Goal: Information Seeking & Learning: Learn about a topic

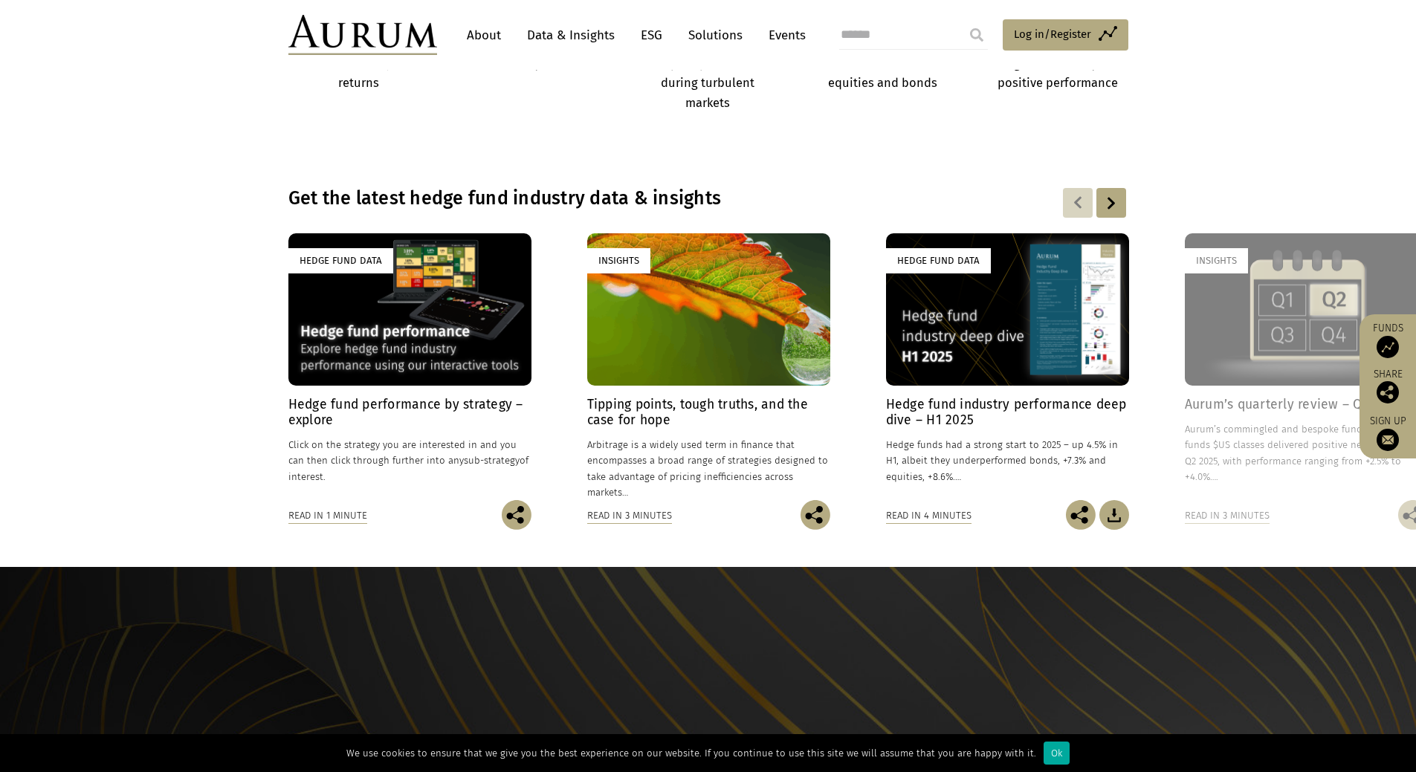
scroll to position [1040, 0]
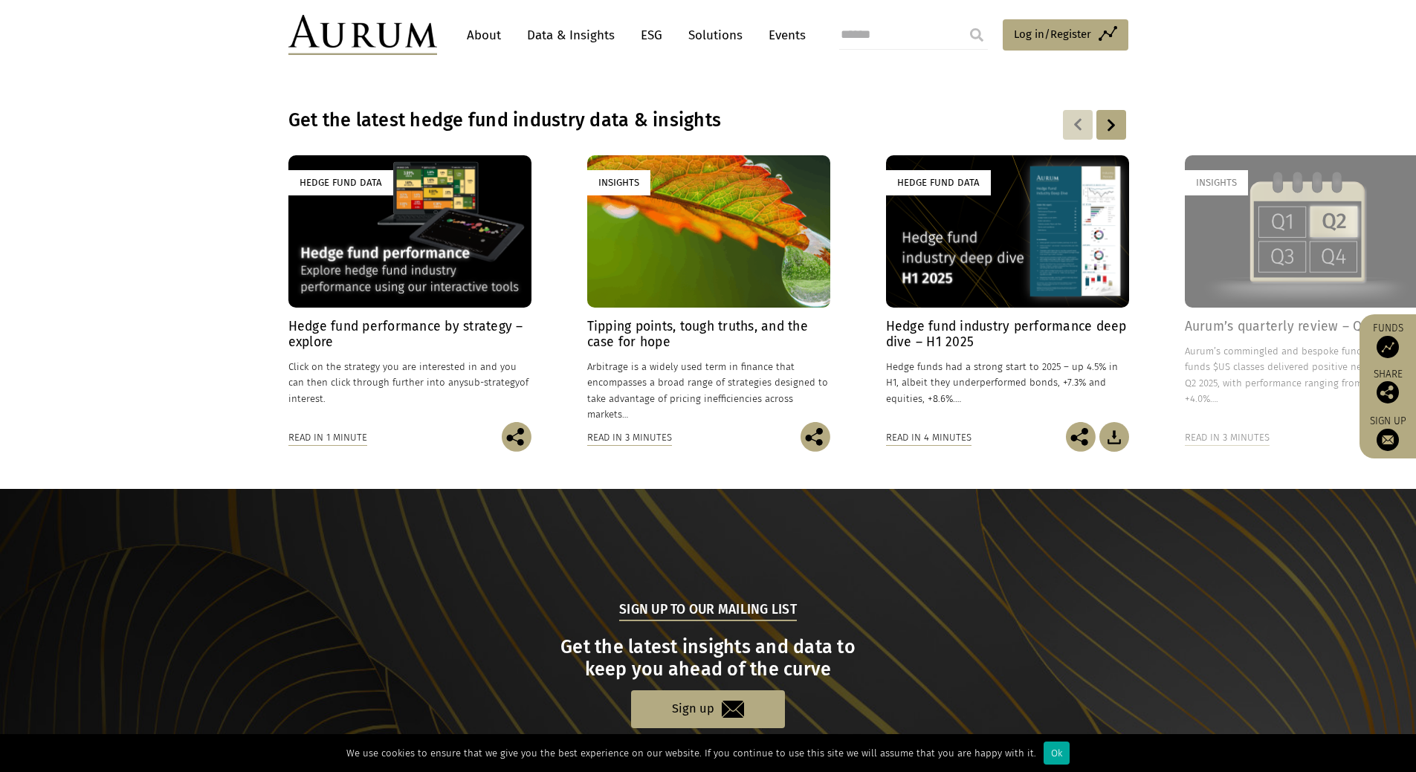
click at [570, 30] on link "Data & Insights" at bounding box center [570, 35] width 103 height 27
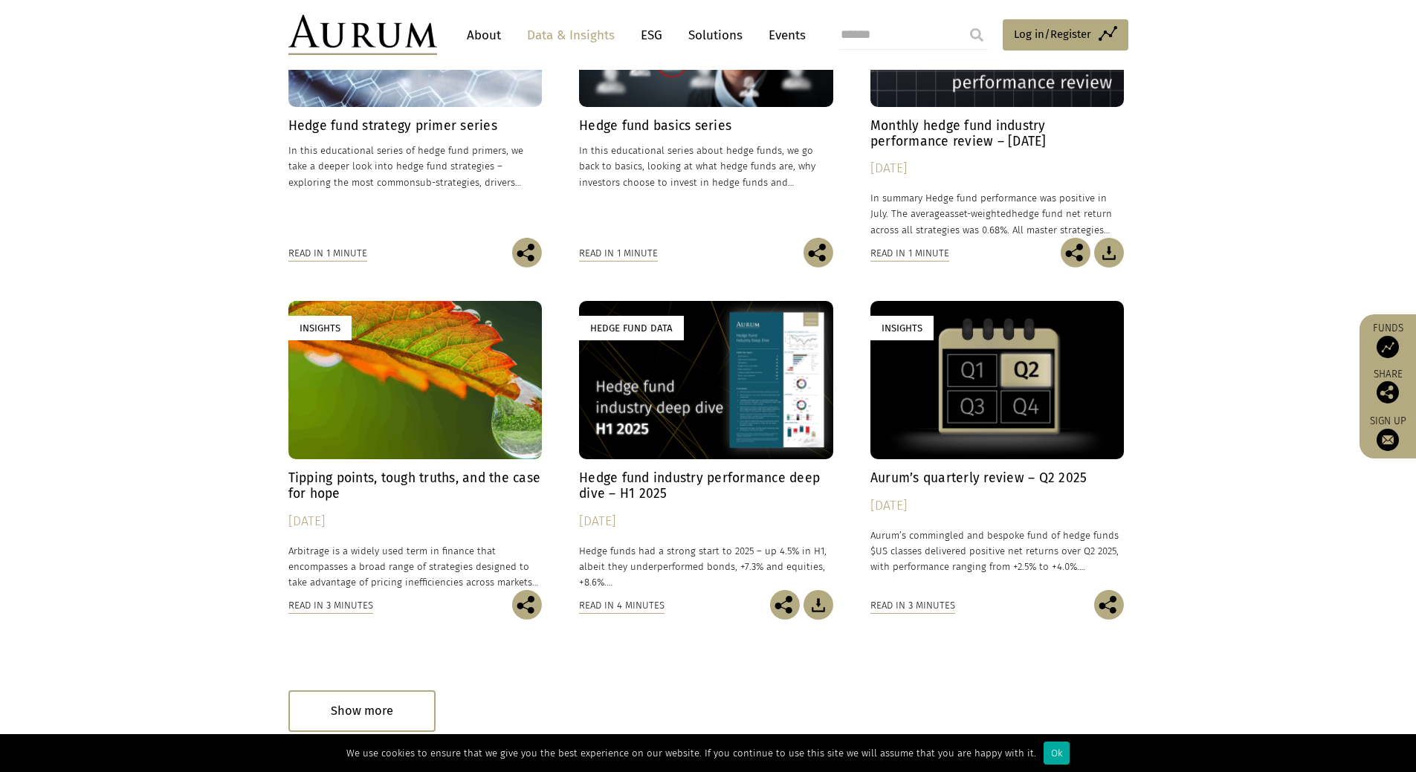
scroll to position [669, 0]
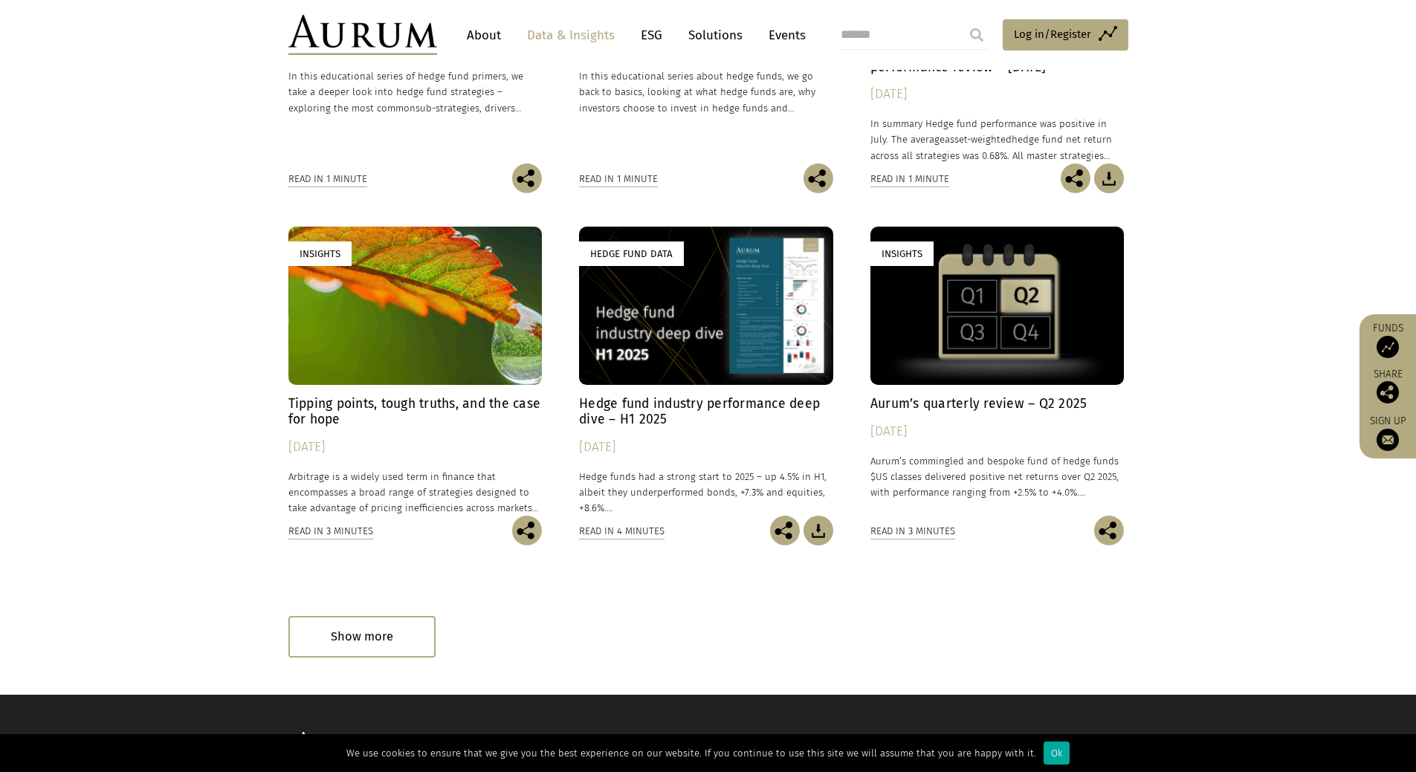
click at [1026, 398] on h4 "Aurum’s quarterly review – Q2 2025" at bounding box center [997, 404] width 254 height 16
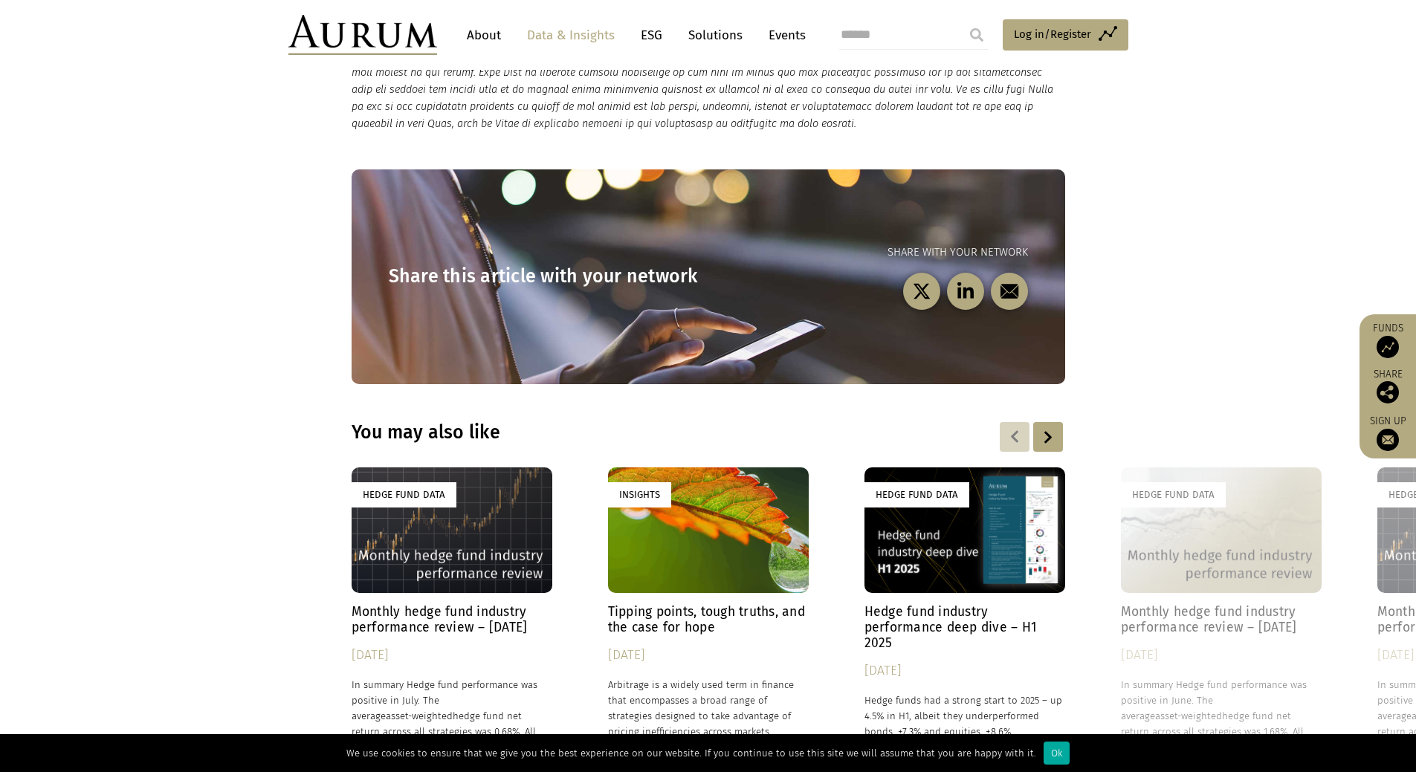
scroll to position [2192, 0]
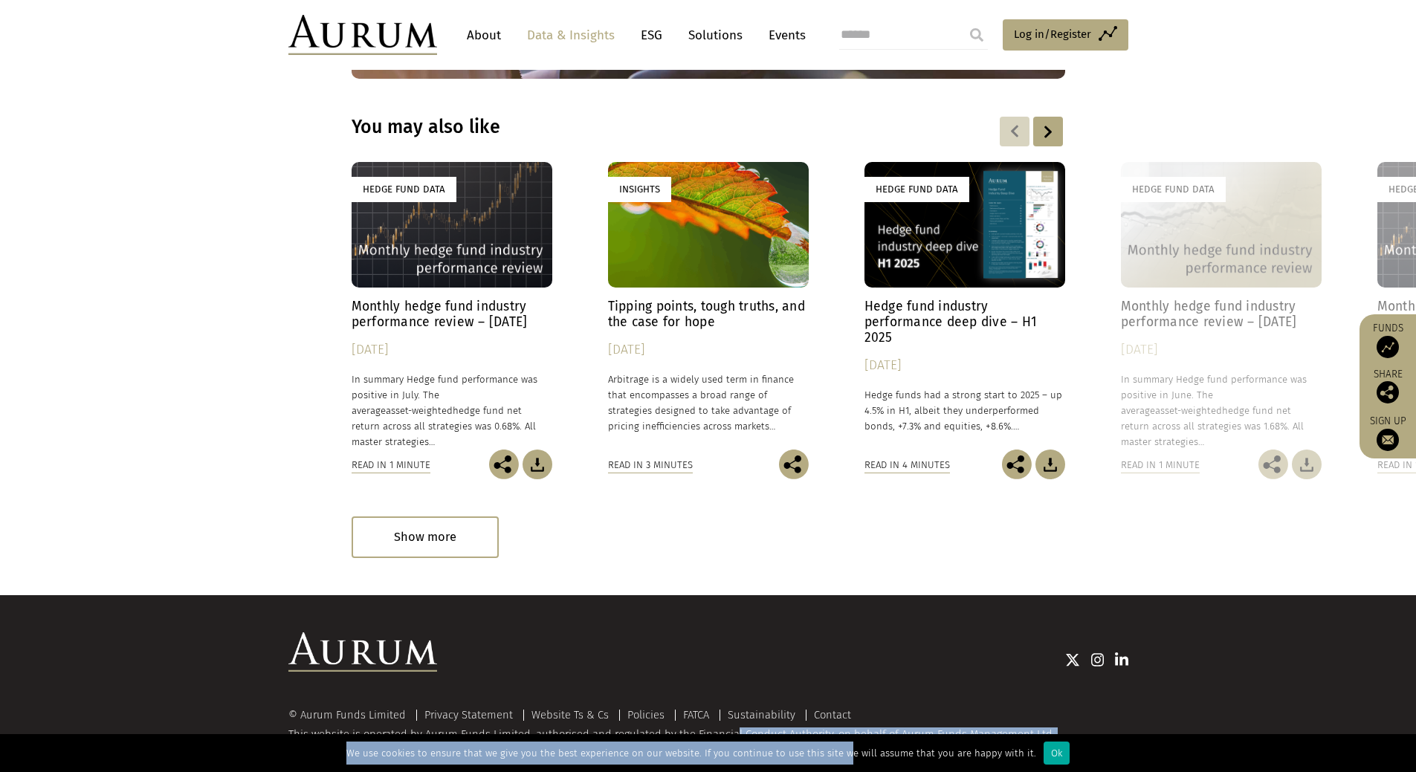
drag, startPoint x: 832, startPoint y: 734, endPoint x: 708, endPoint y: 707, distance: 126.2
click at [847, 708] on link "Contact" at bounding box center [832, 714] width 37 height 13
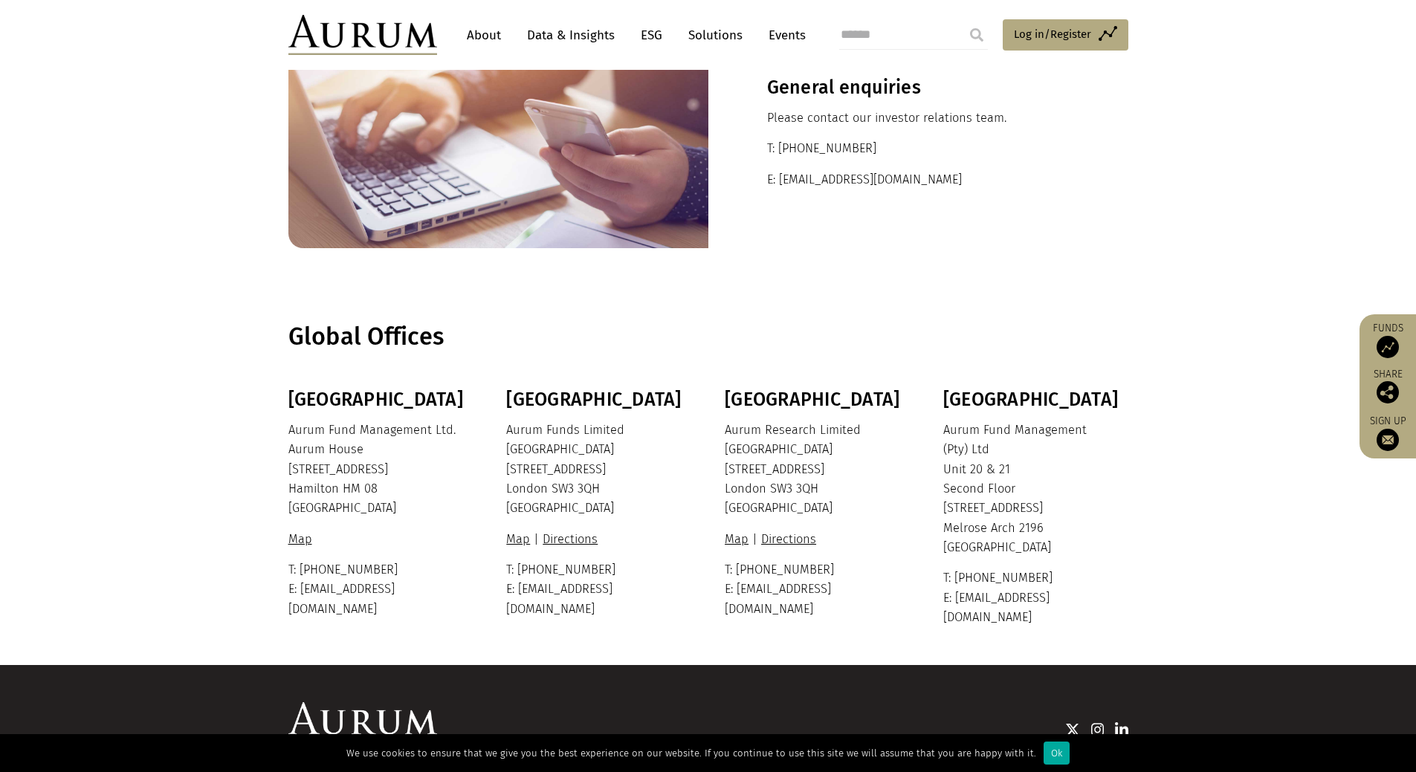
scroll to position [186, 0]
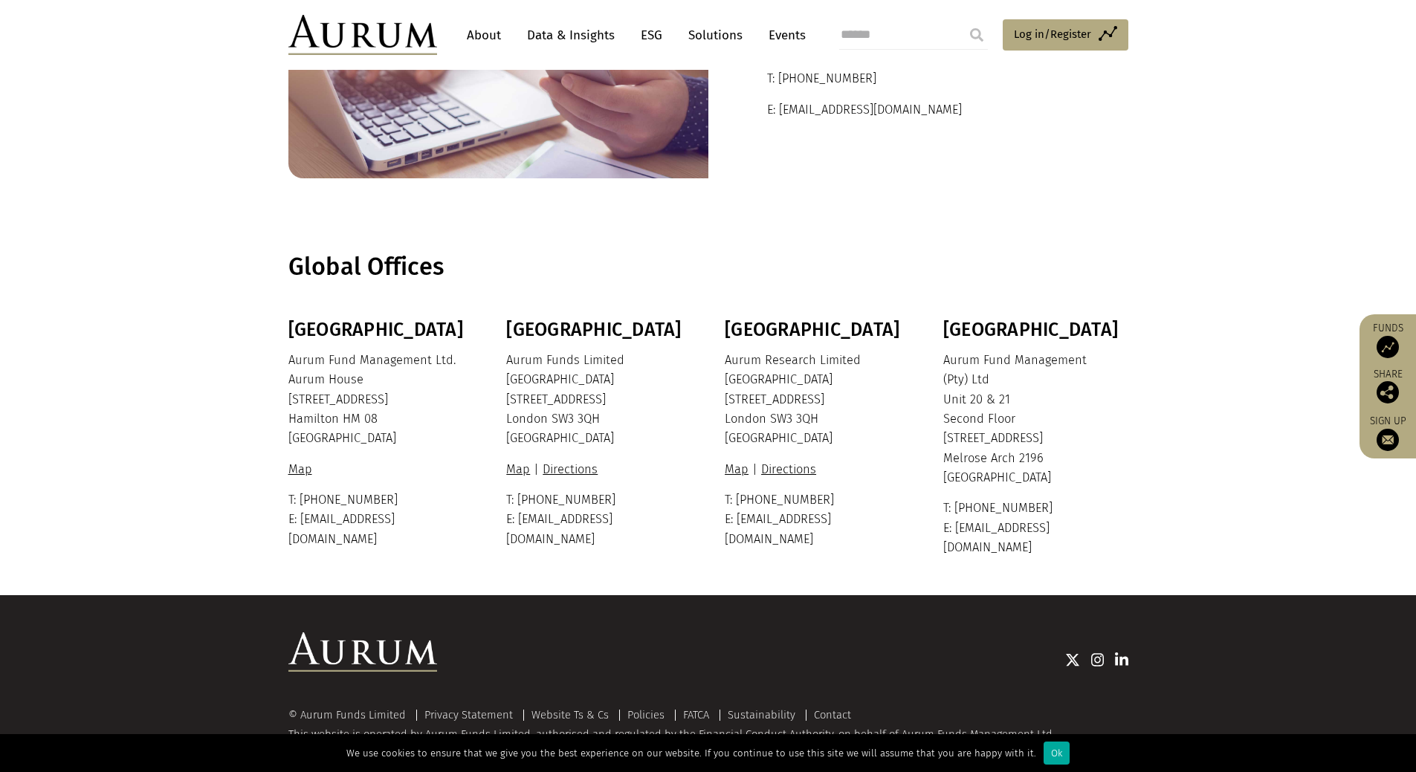
drag, startPoint x: 545, startPoint y: 722, endPoint x: 832, endPoint y: 725, distance: 287.6
click at [832, 725] on div "© Aurum Funds Limited Privacy Statement Website Ts & Cs Policies FATCA Sustaina…" at bounding box center [708, 731] width 840 height 45
copy div "investment business by the Bermuda Monetary Authority."
click at [821, 708] on link "Contact" at bounding box center [832, 714] width 37 height 13
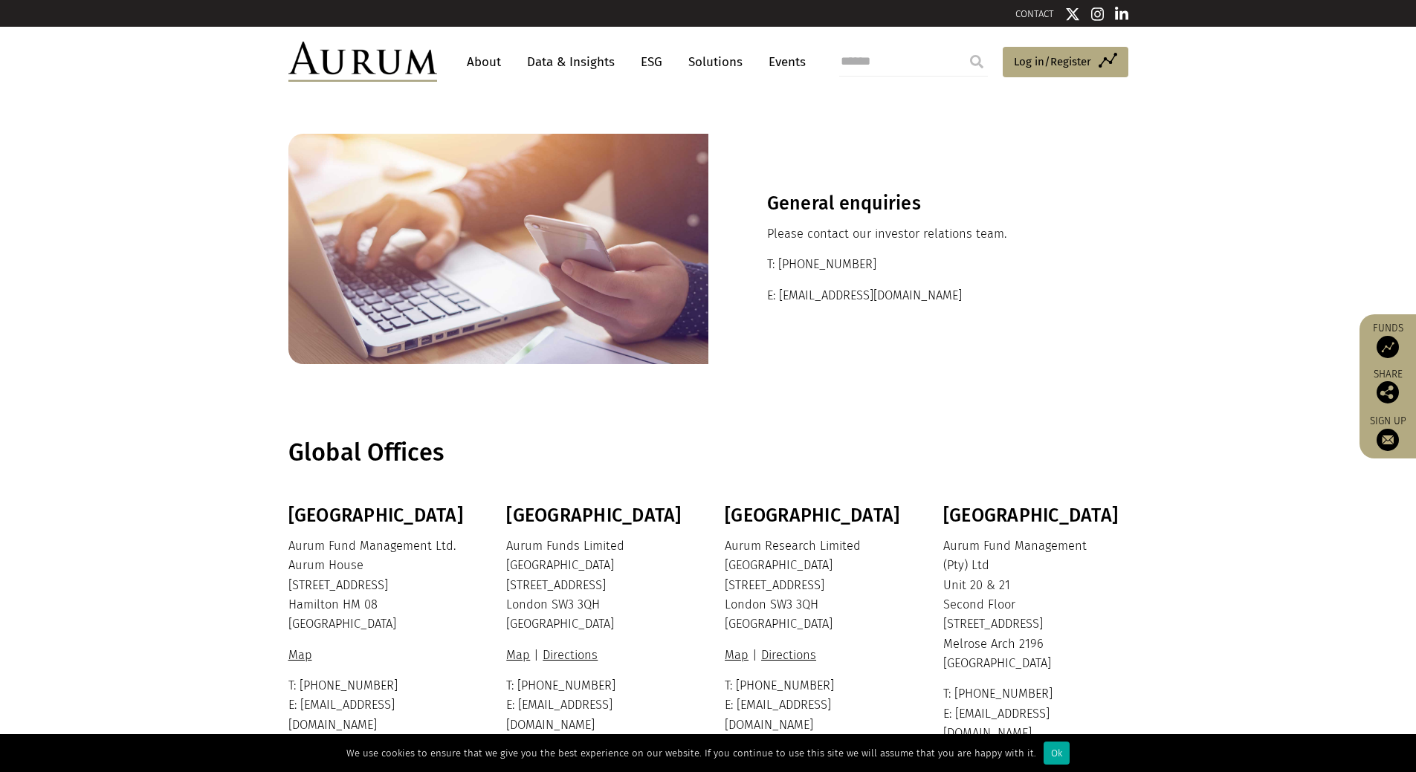
click at [577, 66] on link "Data & Insights" at bounding box center [570, 61] width 103 height 27
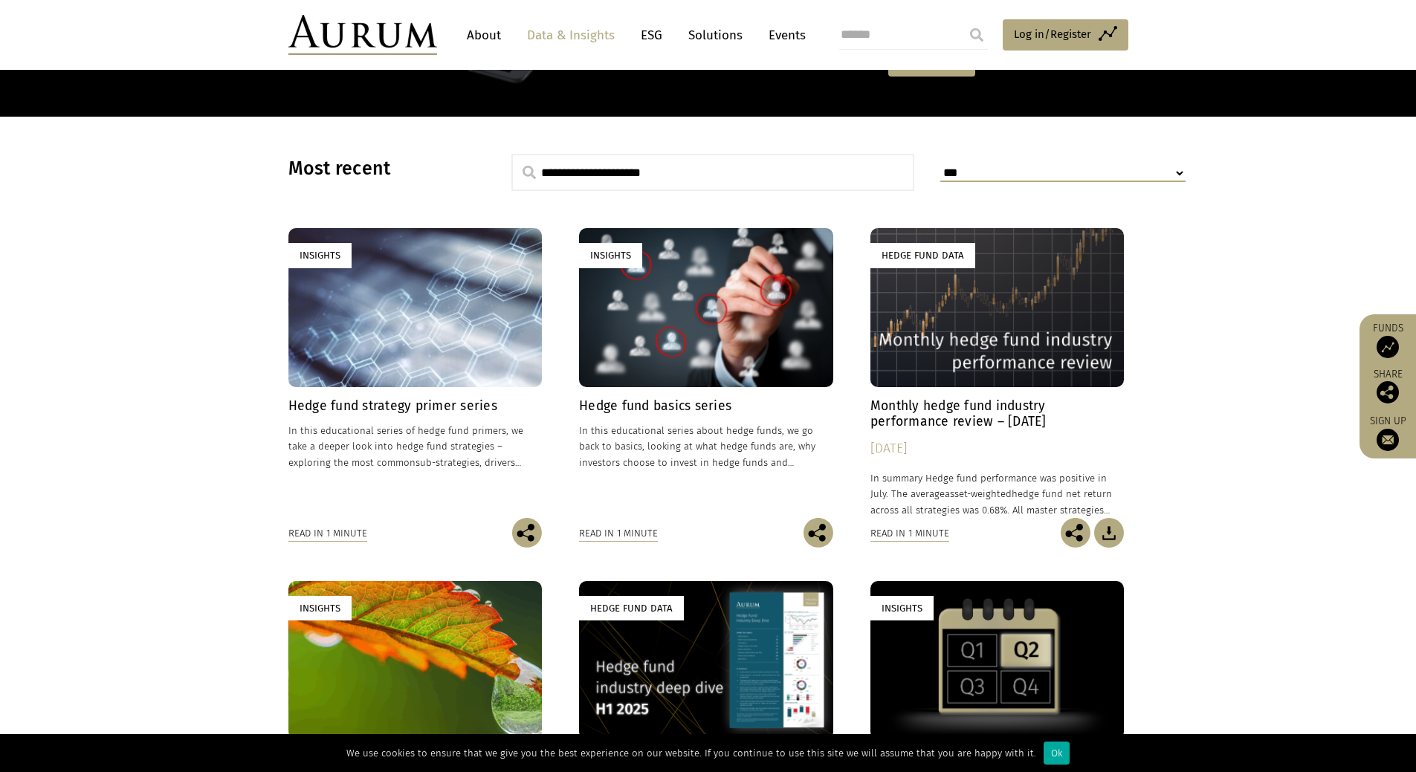
scroll to position [120, 0]
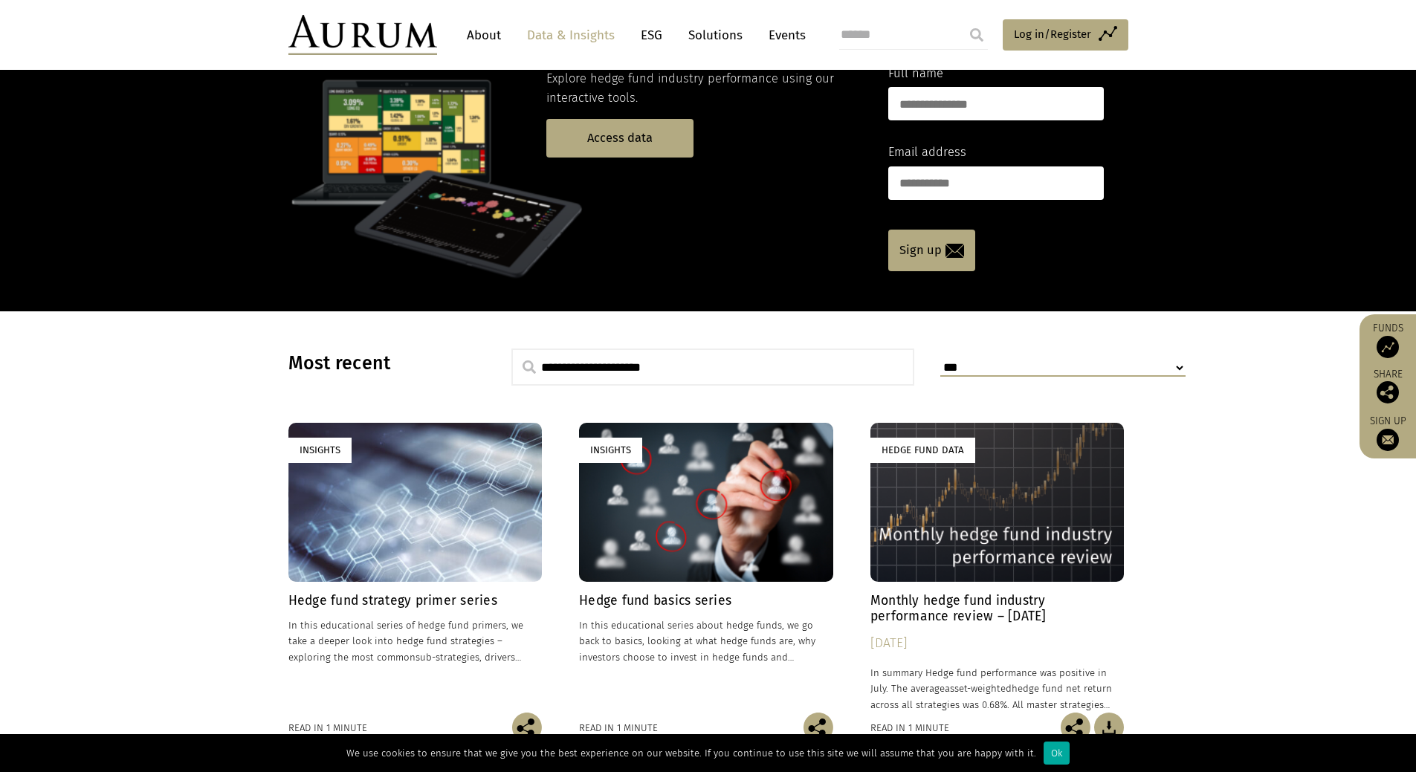
drag, startPoint x: 649, startPoint y: 30, endPoint x: 693, endPoint y: 59, distance: 52.1
click at [650, 30] on link "ESG" at bounding box center [651, 35] width 36 height 27
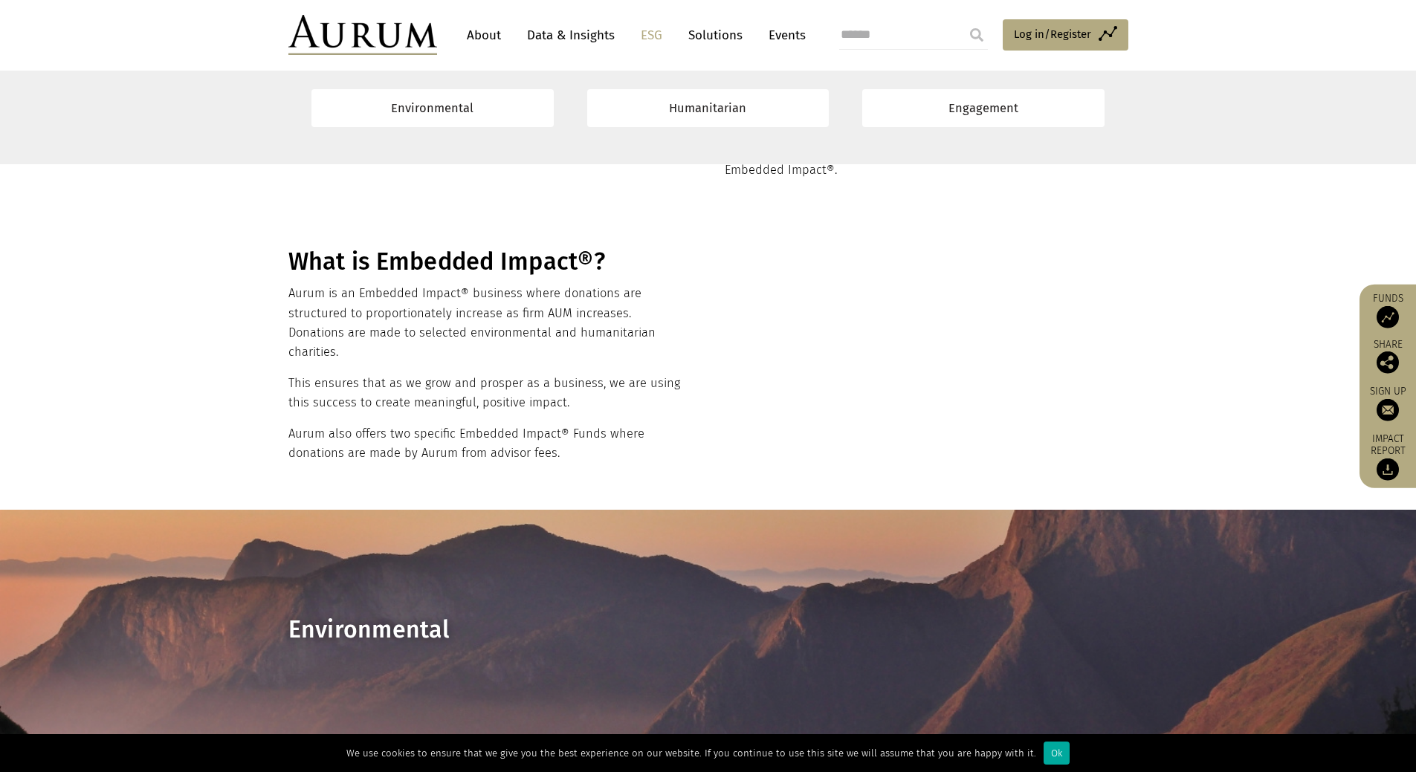
scroll to position [446, 0]
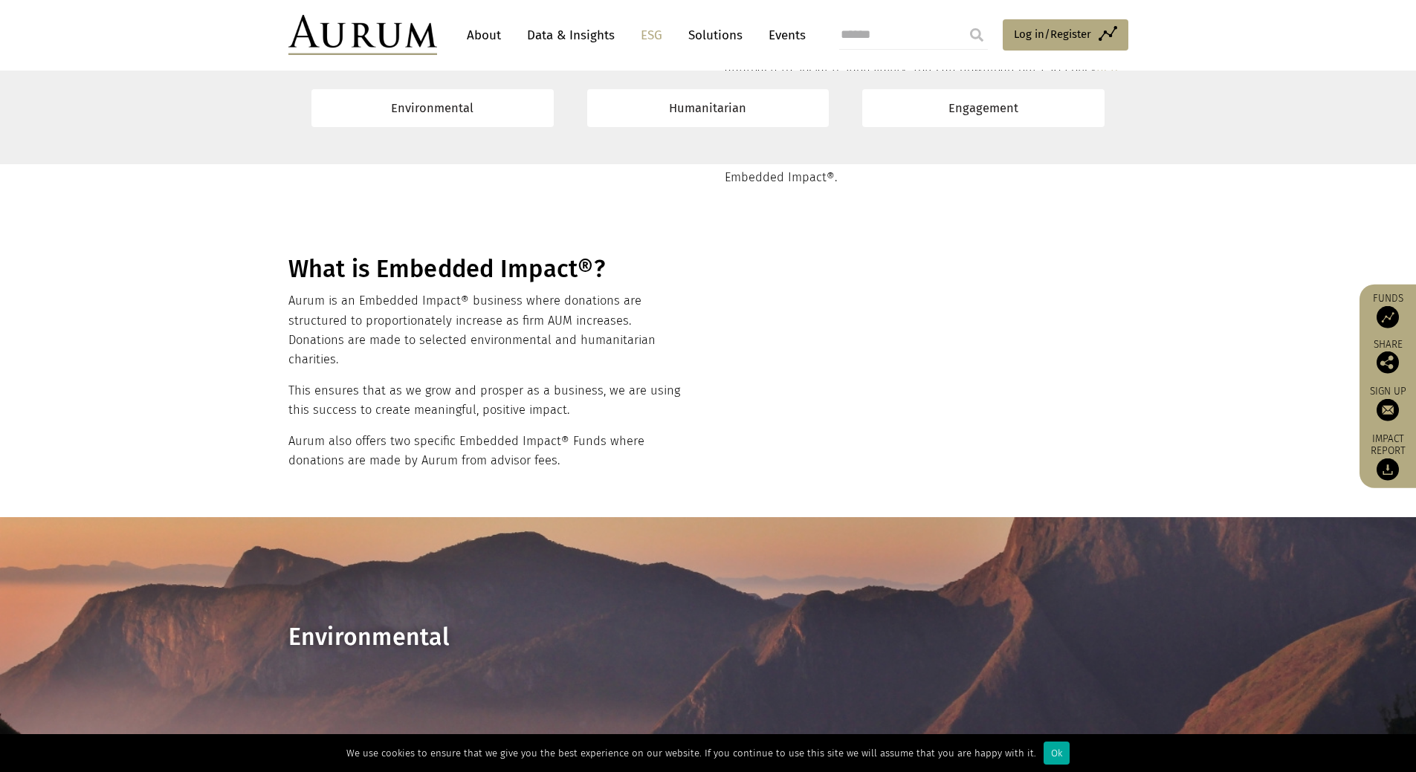
click at [482, 36] on link "About" at bounding box center [483, 35] width 49 height 27
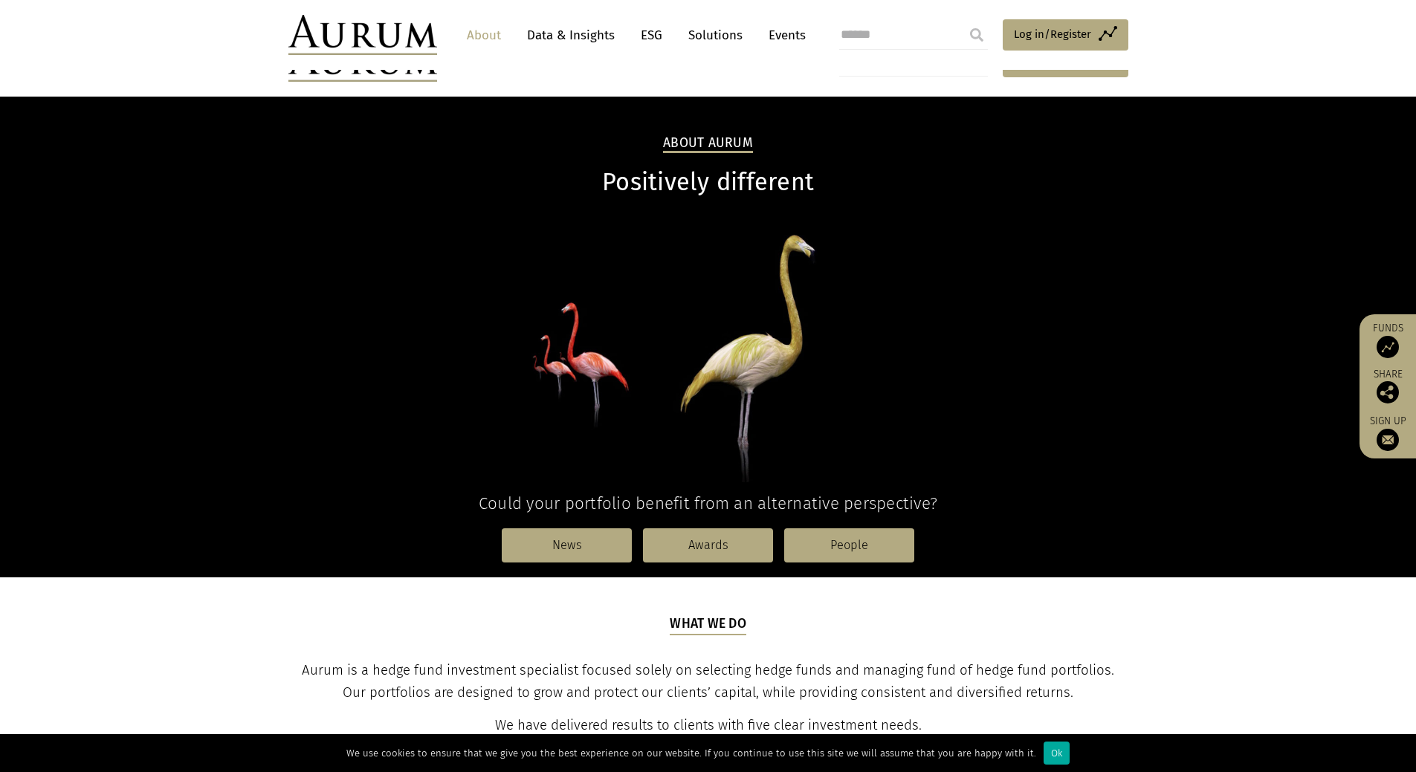
scroll to position [297, 0]
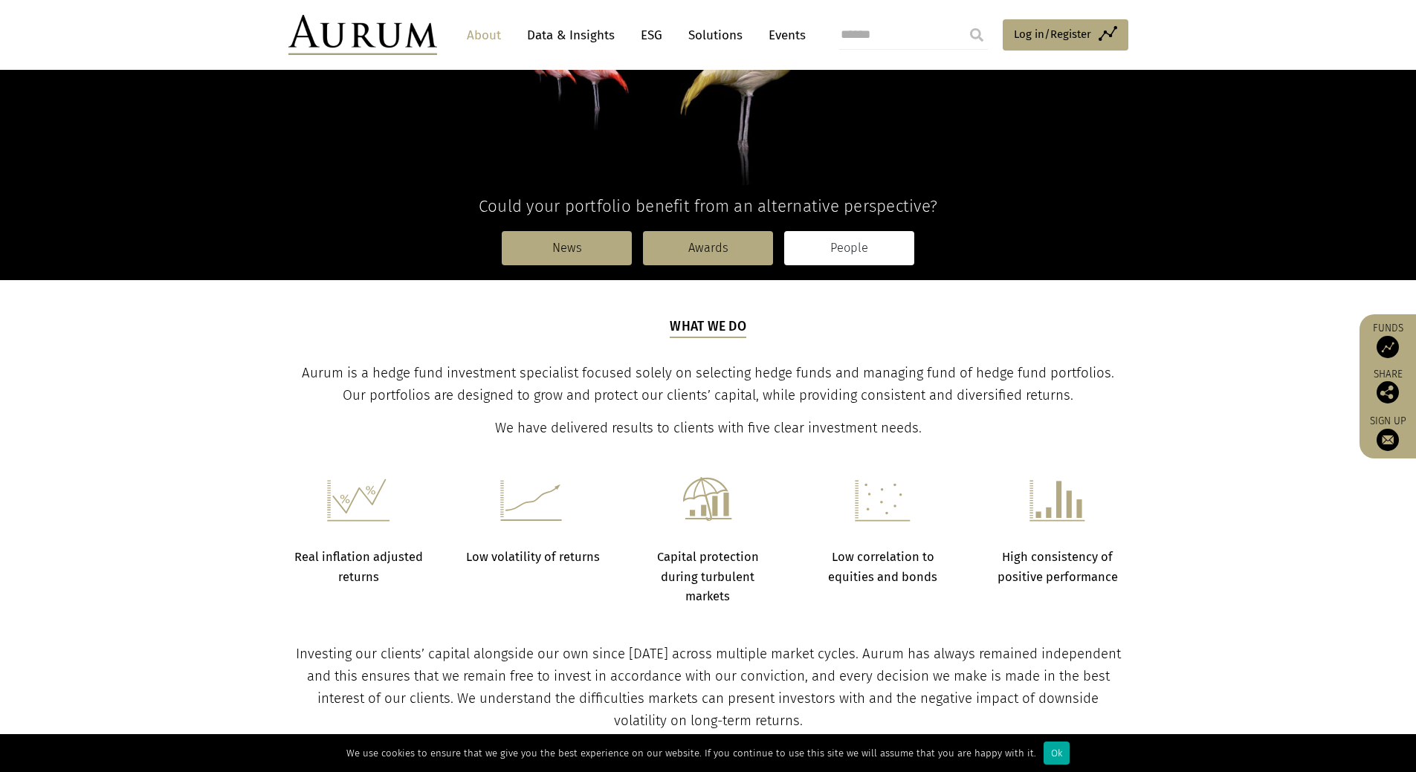
click at [880, 254] on link "People" at bounding box center [849, 248] width 130 height 34
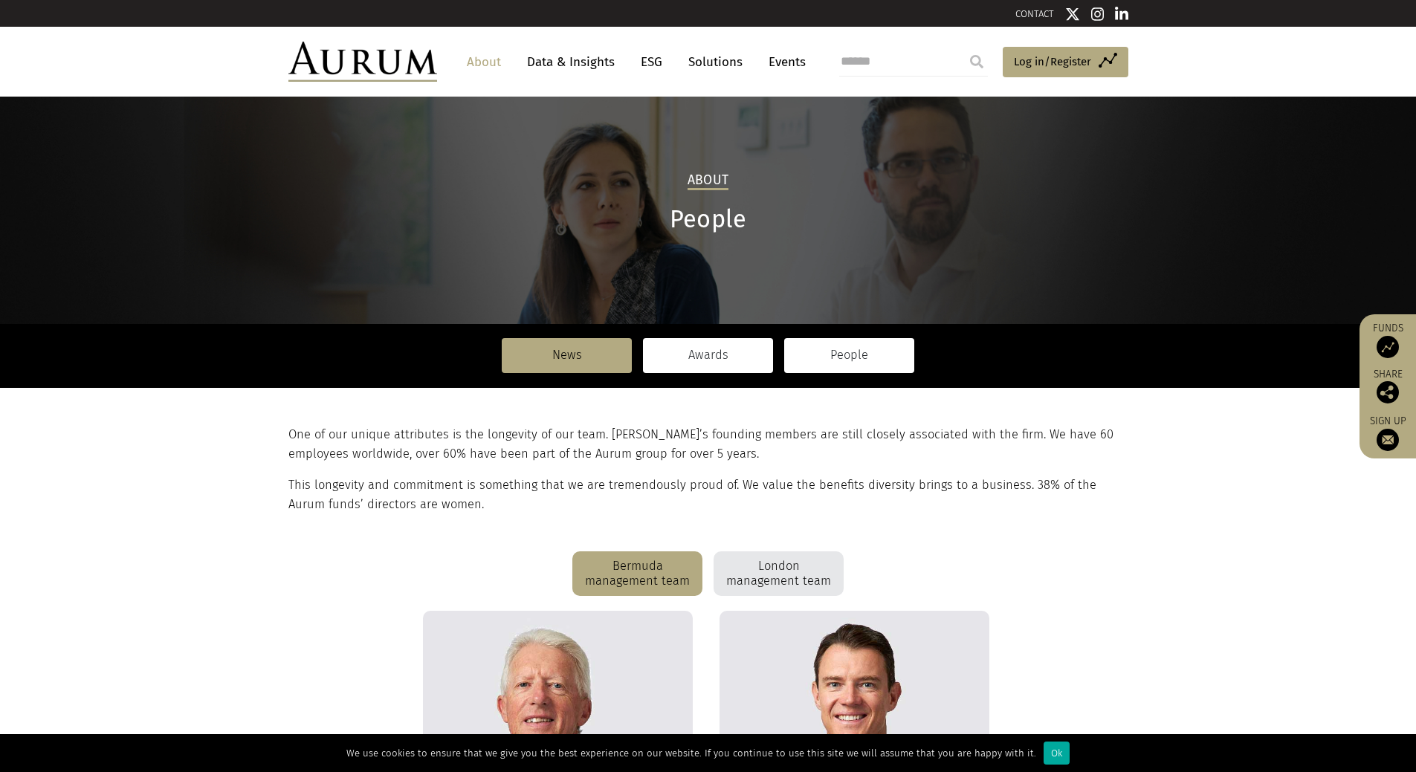
click at [753, 364] on link "Awards" at bounding box center [708, 355] width 130 height 34
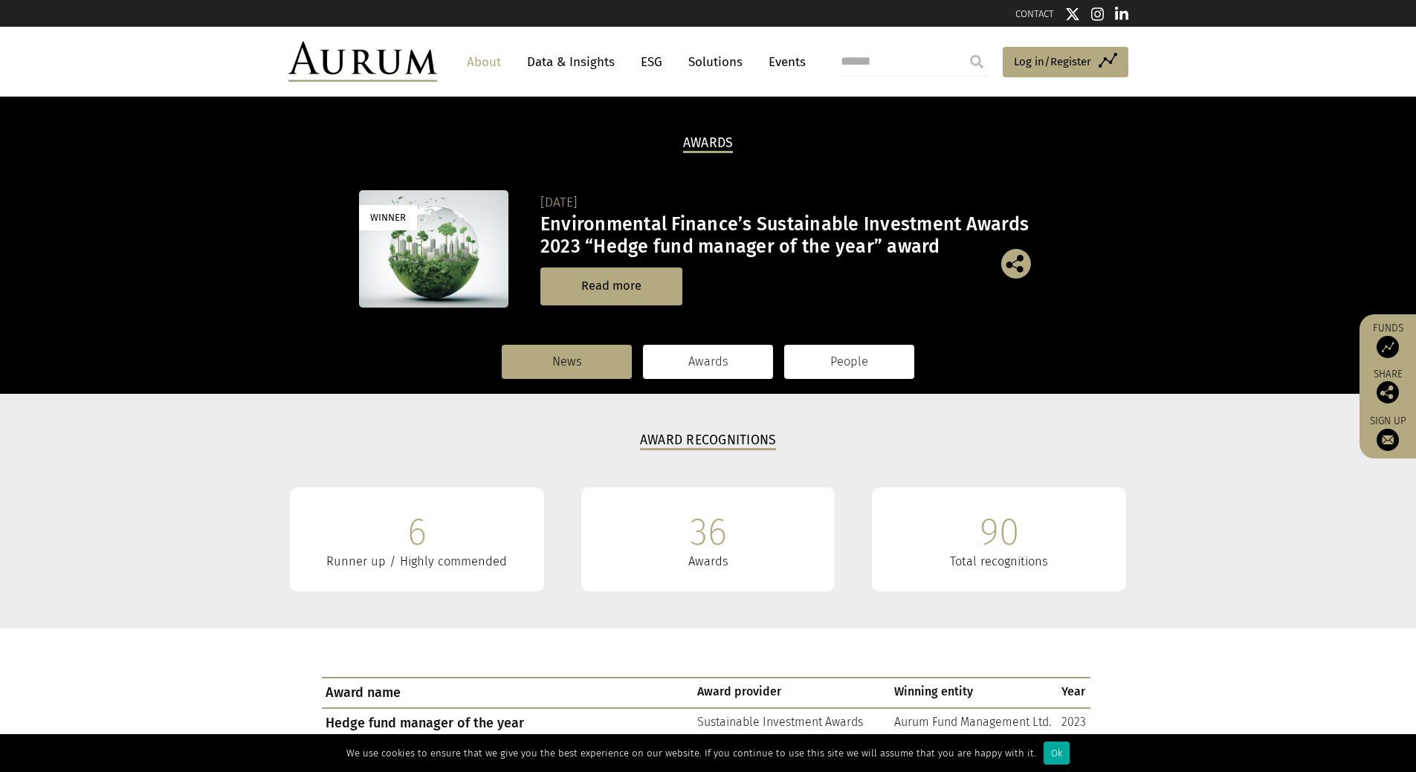
click at [844, 356] on link "People" at bounding box center [849, 362] width 130 height 34
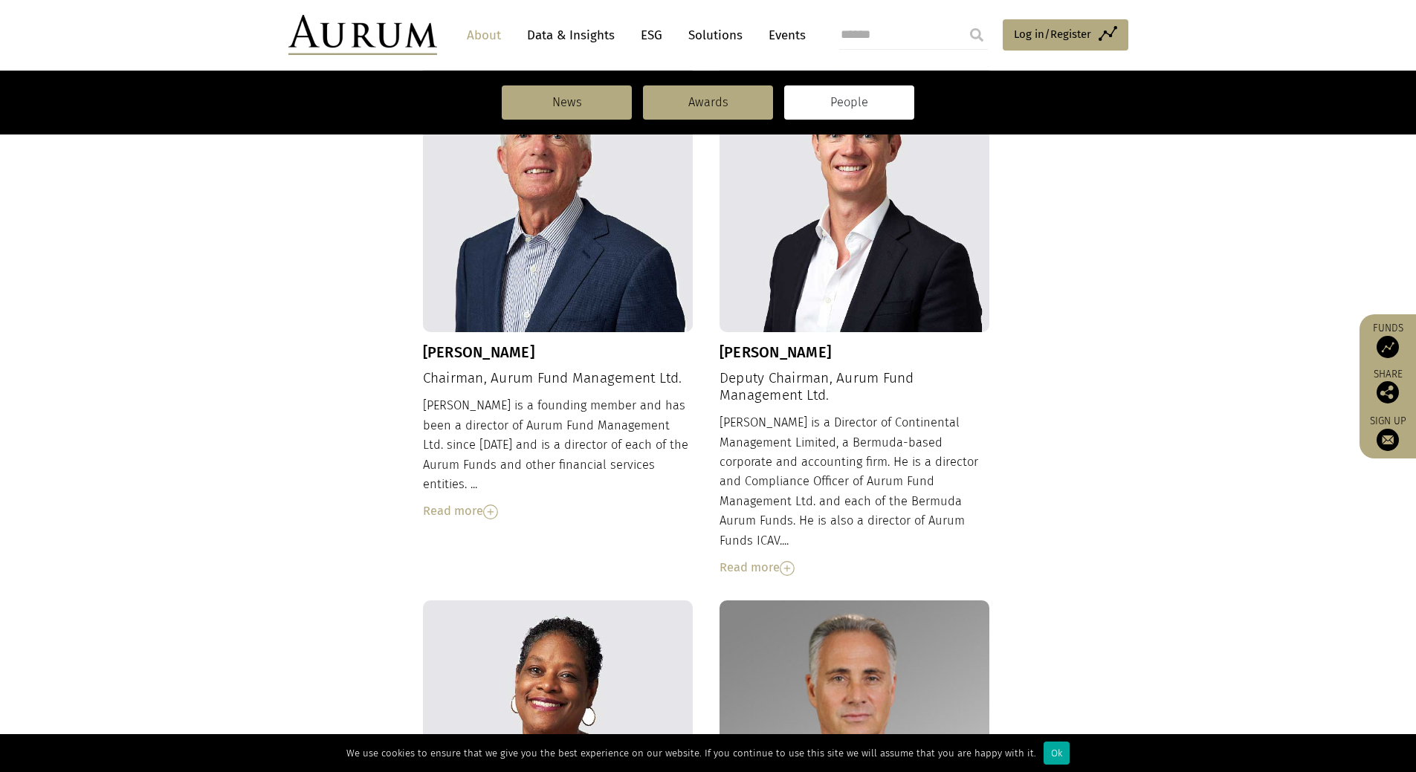
scroll to position [594, 0]
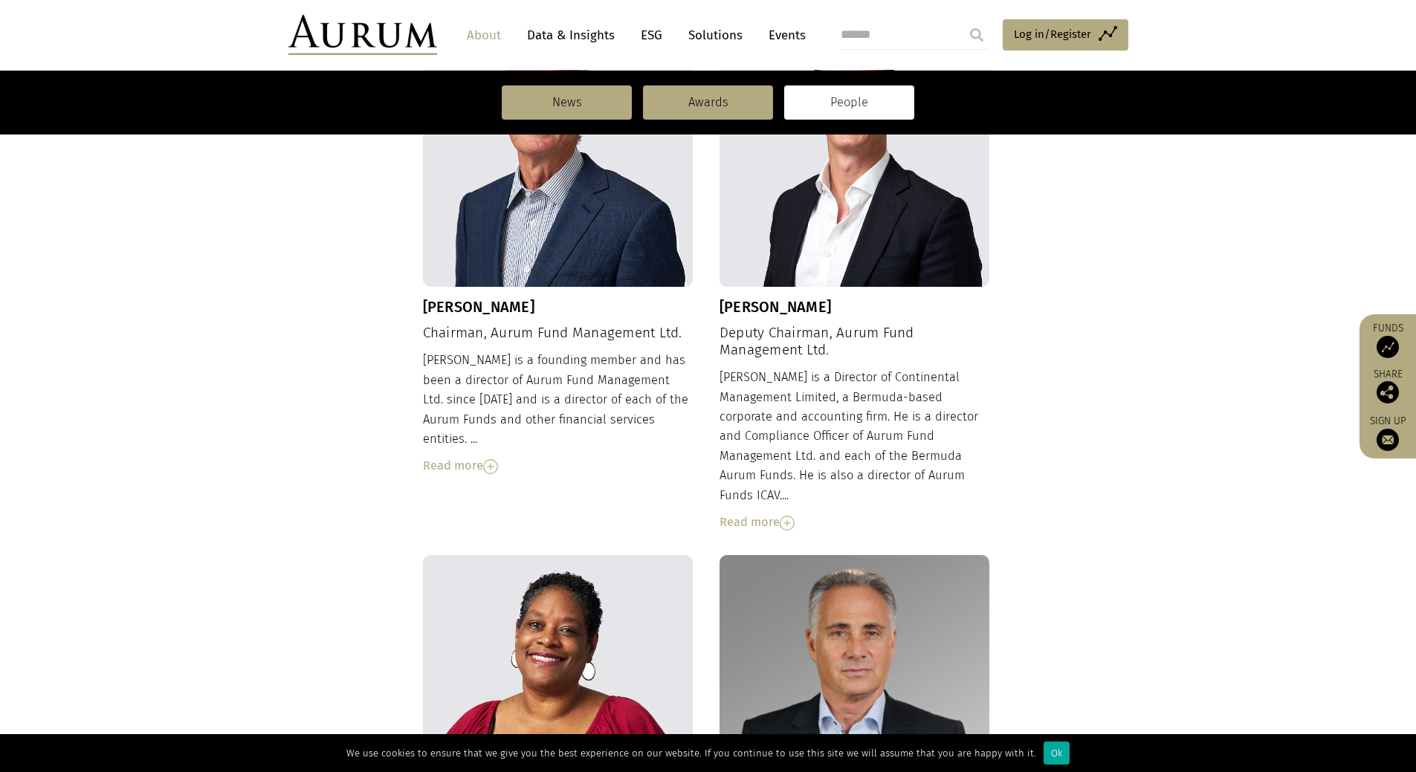
drag, startPoint x: 403, startPoint y: 300, endPoint x: 547, endPoint y: 312, distance: 143.9
click at [547, 312] on div "Dudley Cottingham Chairman, Aurum Fund Management Ltd. Dudley is a founding mem…" at bounding box center [708, 758] width 840 height 1485
click at [646, 370] on div "Dudley is a founding member and has been a director of Aurum Fund Management Lt…" at bounding box center [558, 413] width 270 height 125
drag, startPoint x: 579, startPoint y: 311, endPoint x: 417, endPoint y: 309, distance: 162.0
click at [417, 309] on div "Dudley Cottingham Chairman, Aurum Fund Management Ltd. Dudley is a founding mem…" at bounding box center [708, 758] width 840 height 1485
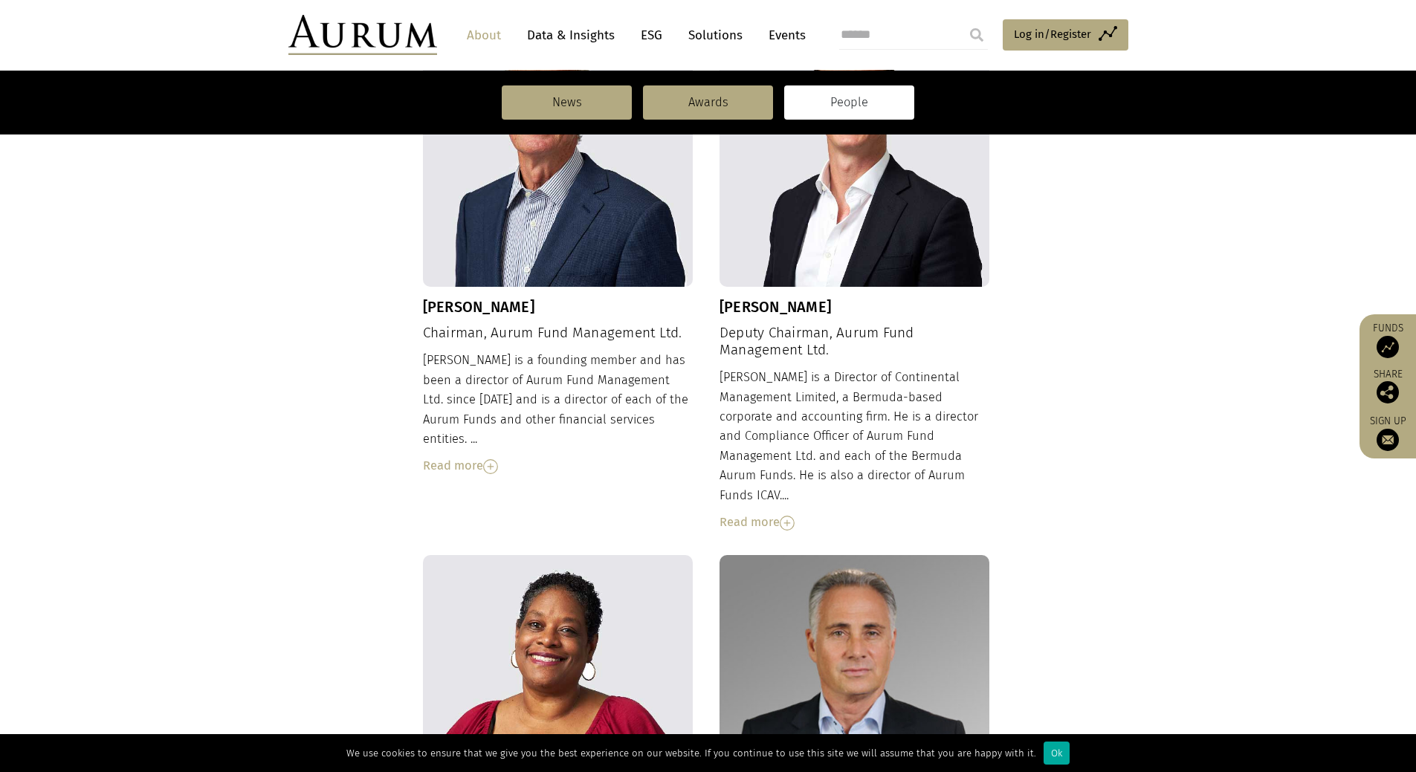
click at [452, 312] on h3 "Dudley Cottingham" at bounding box center [558, 307] width 270 height 18
drag, startPoint x: 424, startPoint y: 308, endPoint x: 557, endPoint y: 311, distance: 133.1
click at [557, 311] on h3 "Dudley Cottingham" at bounding box center [558, 307] width 270 height 18
copy h3 "Dudley Cottingham"
